Goal: Information Seeking & Learning: Learn about a topic

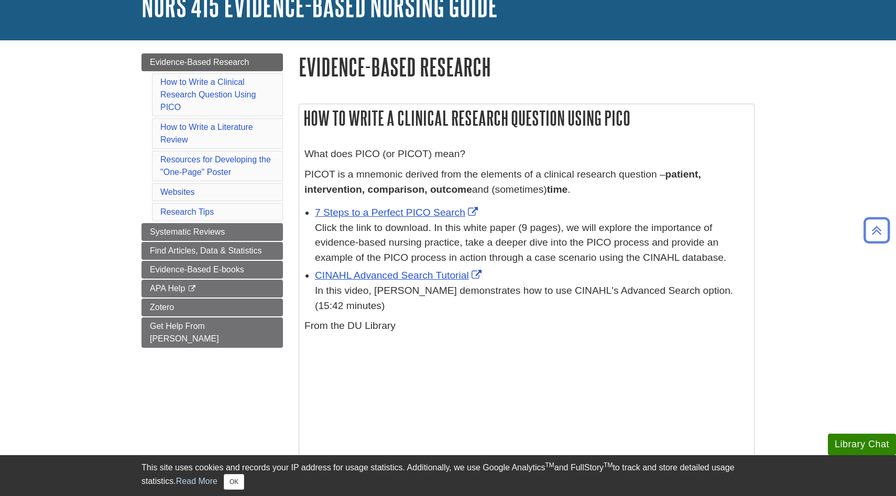
scroll to position [73, 0]
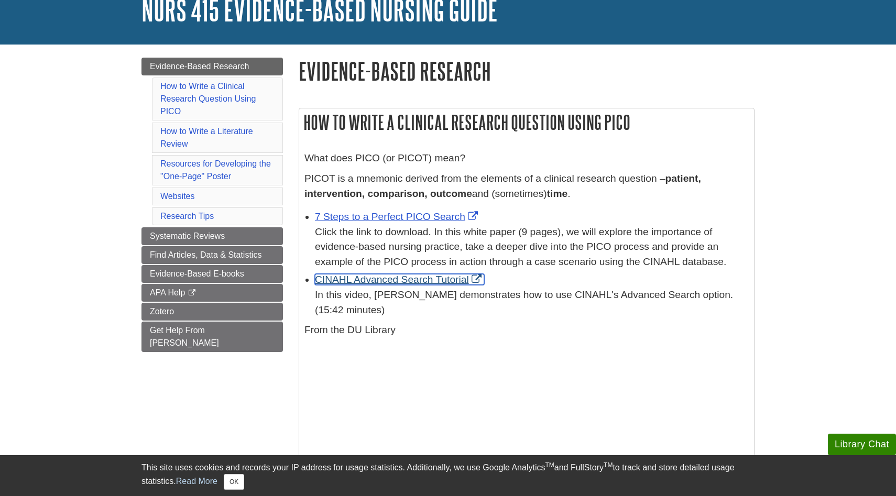
click at [420, 281] on link "CINAHL Advanced Search Tutorial" at bounding box center [399, 279] width 169 height 11
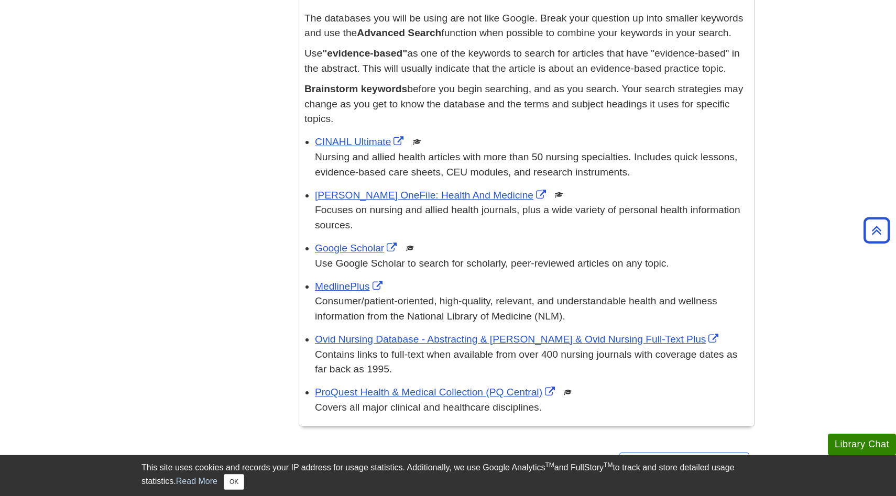
scroll to position [1246, 0]
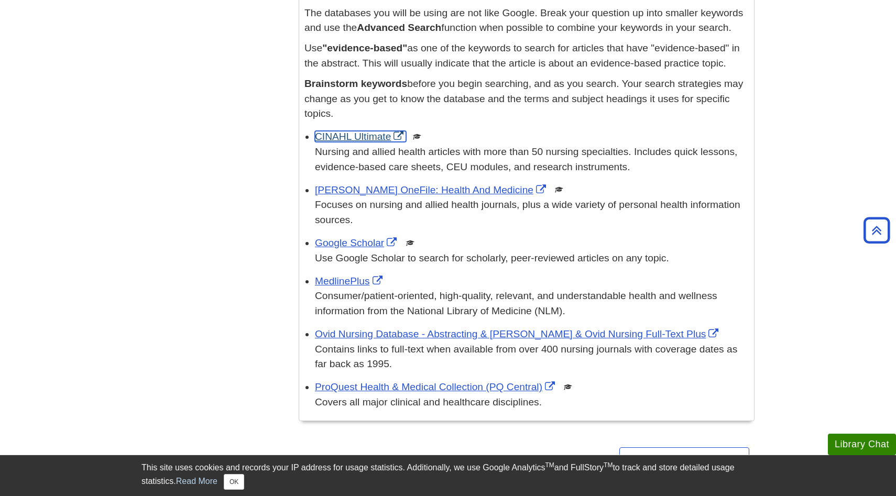
click at [367, 139] on link "CINAHL Ultimate" at bounding box center [360, 136] width 91 height 11
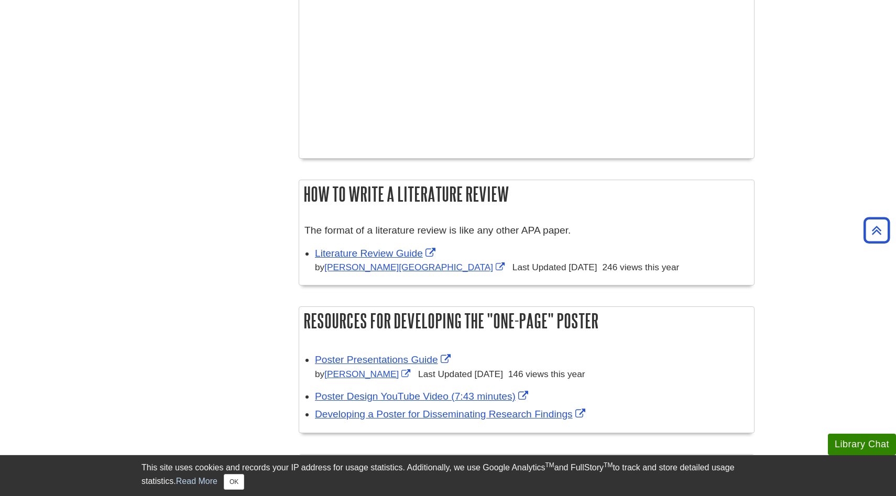
scroll to position [511, 0]
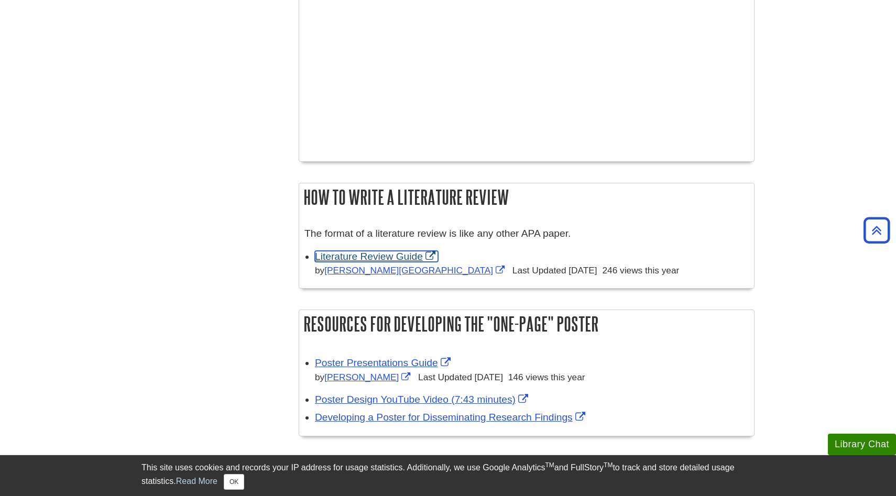
click at [384, 258] on link "Literature Review Guide" at bounding box center [376, 256] width 123 height 11
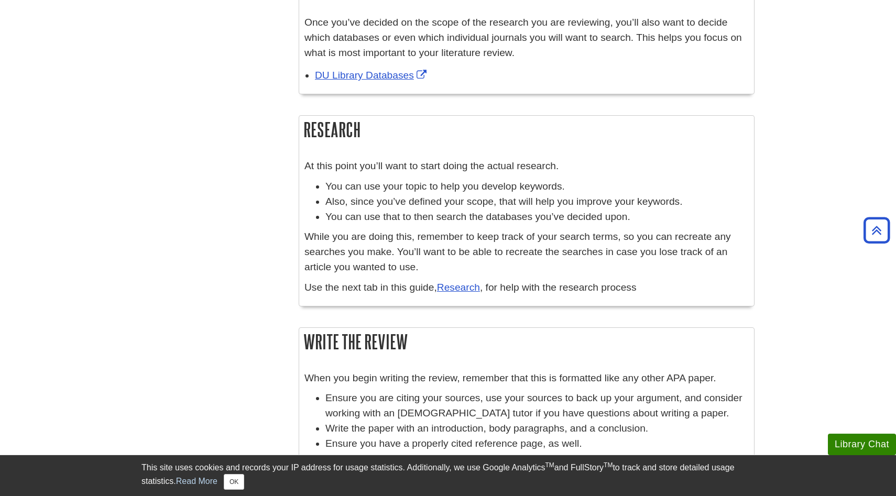
scroll to position [620, 0]
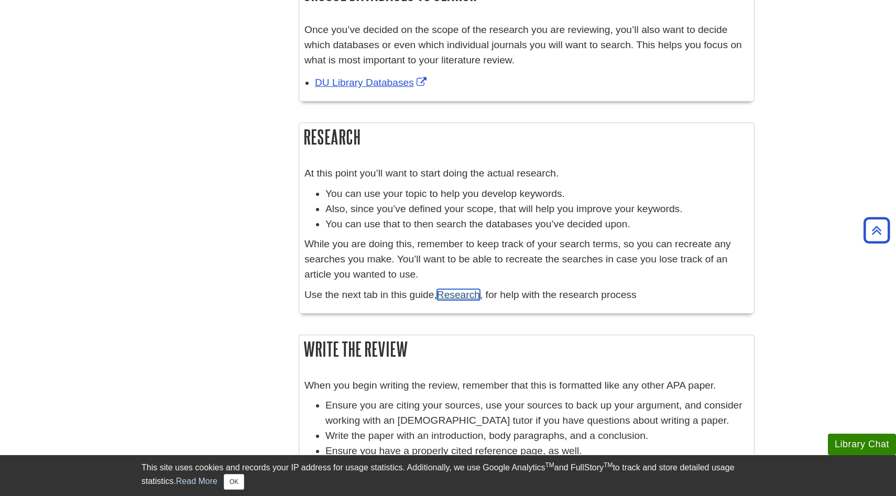
click at [453, 298] on link "Research" at bounding box center [458, 294] width 43 height 11
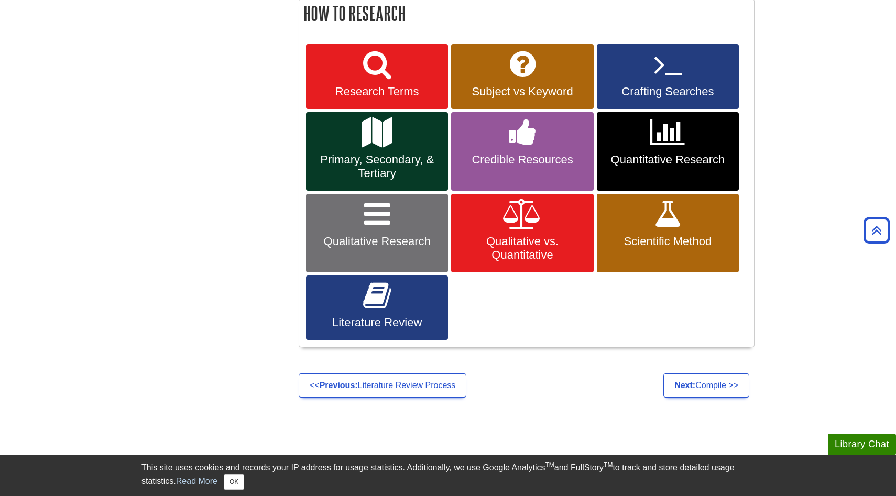
scroll to position [428, 0]
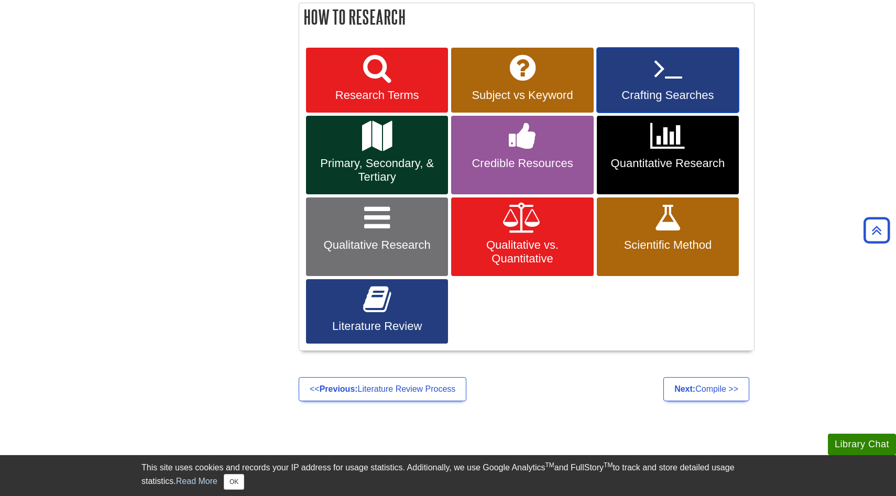
click at [631, 94] on span "Crafting Searches" at bounding box center [667, 96] width 126 height 14
click at [368, 92] on span "Research Terms" at bounding box center [377, 96] width 126 height 14
click at [532, 162] on span "Credible Resources" at bounding box center [522, 164] width 126 height 14
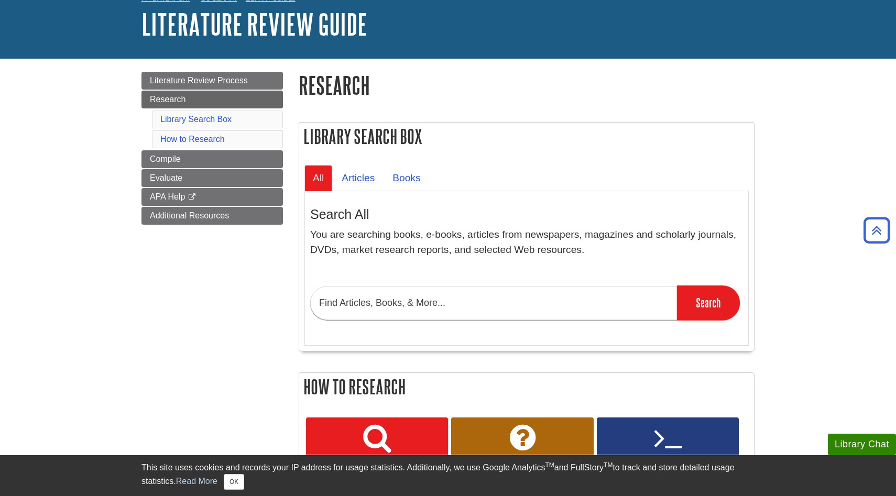
scroll to position [0, 0]
